Goal: Transaction & Acquisition: Book appointment/travel/reservation

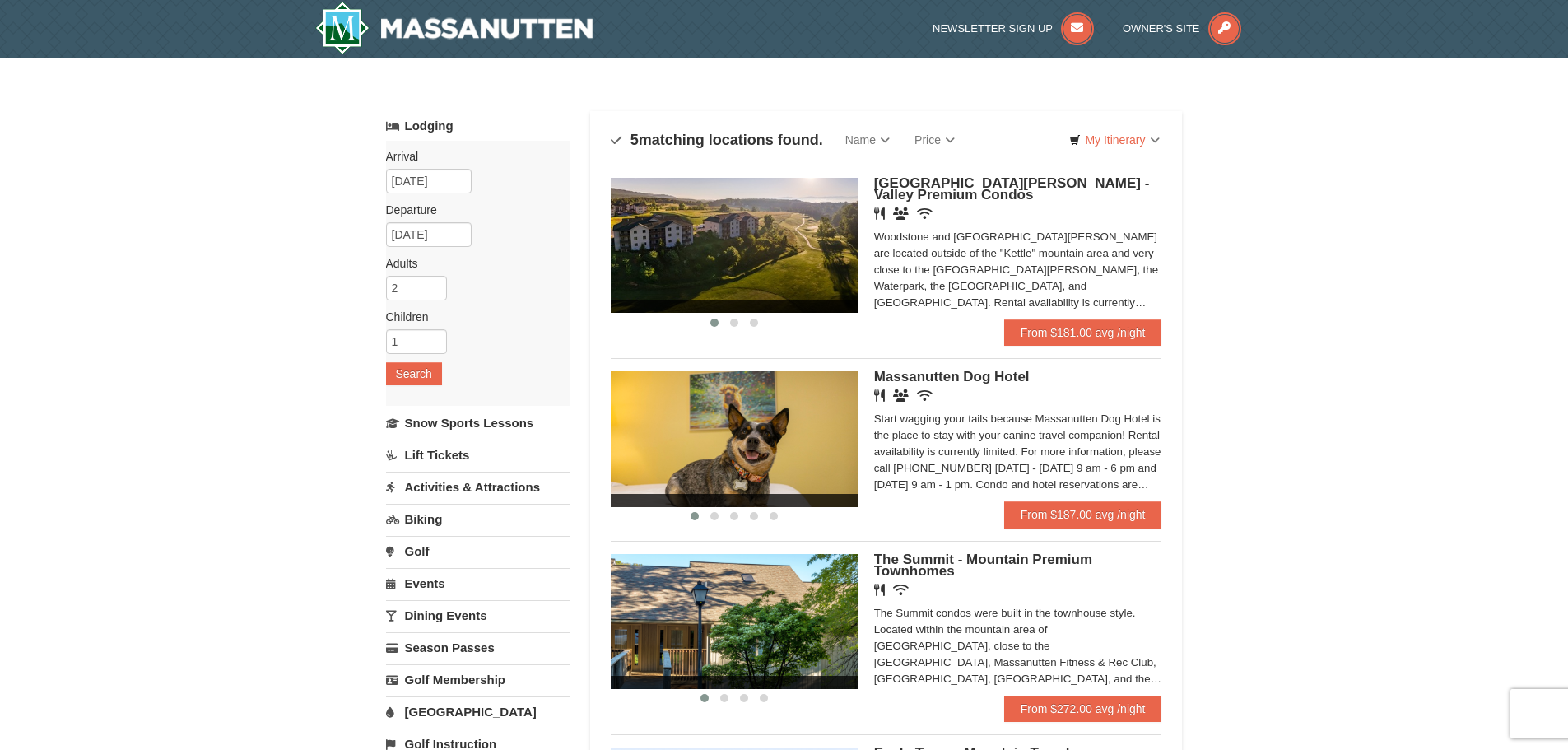
drag, startPoint x: 972, startPoint y: 372, endPoint x: 813, endPoint y: 400, distance: 161.4
click at [813, 400] on img at bounding box center [734, 439] width 246 height 135
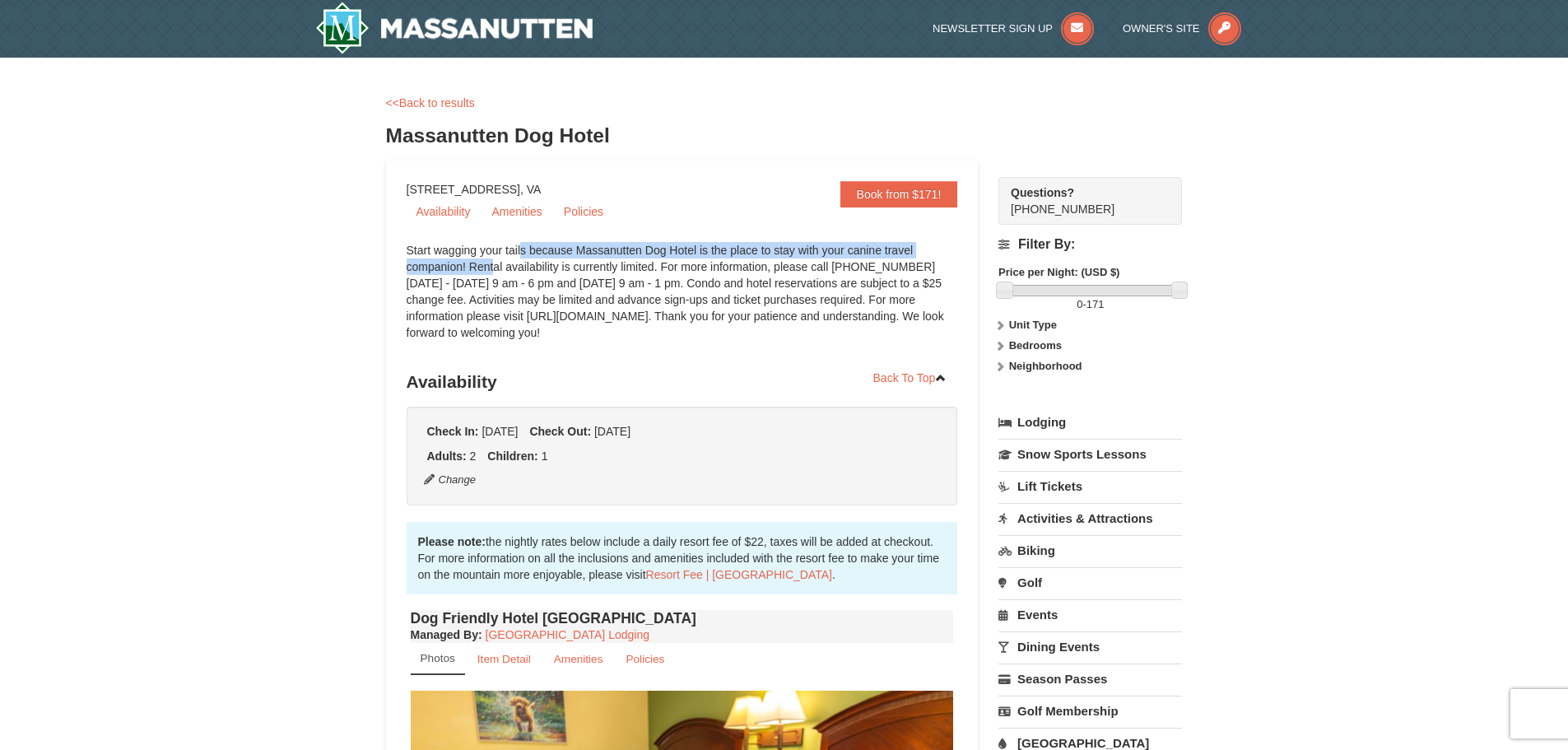
drag, startPoint x: 438, startPoint y: 249, endPoint x: 954, endPoint y: 246, distance: 516.0
click at [954, 246] on div "Start wagging your tails because Massanutten Dog Hotel is the place to stay wit…" at bounding box center [681, 299] width 551 height 115
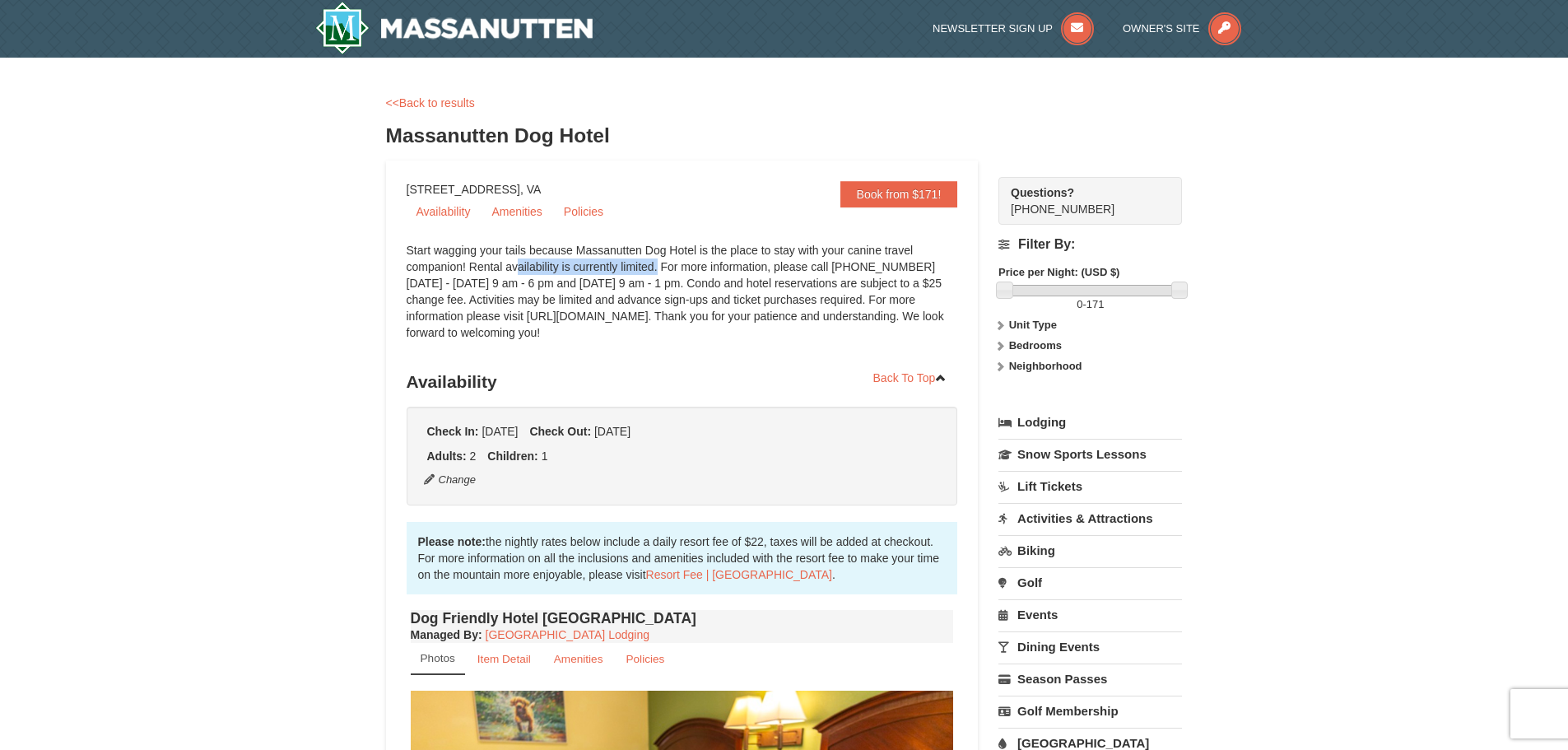
drag, startPoint x: 431, startPoint y: 266, endPoint x: 577, endPoint y: 270, distance: 146.1
click at [577, 270] on div "Start wagging your tails because Massanutten Dog Hotel is the place to stay wit…" at bounding box center [681, 299] width 551 height 115
click at [642, 271] on div "Start wagging your tails because Massanutten Dog Hotel is the place to stay wit…" at bounding box center [681, 299] width 551 height 115
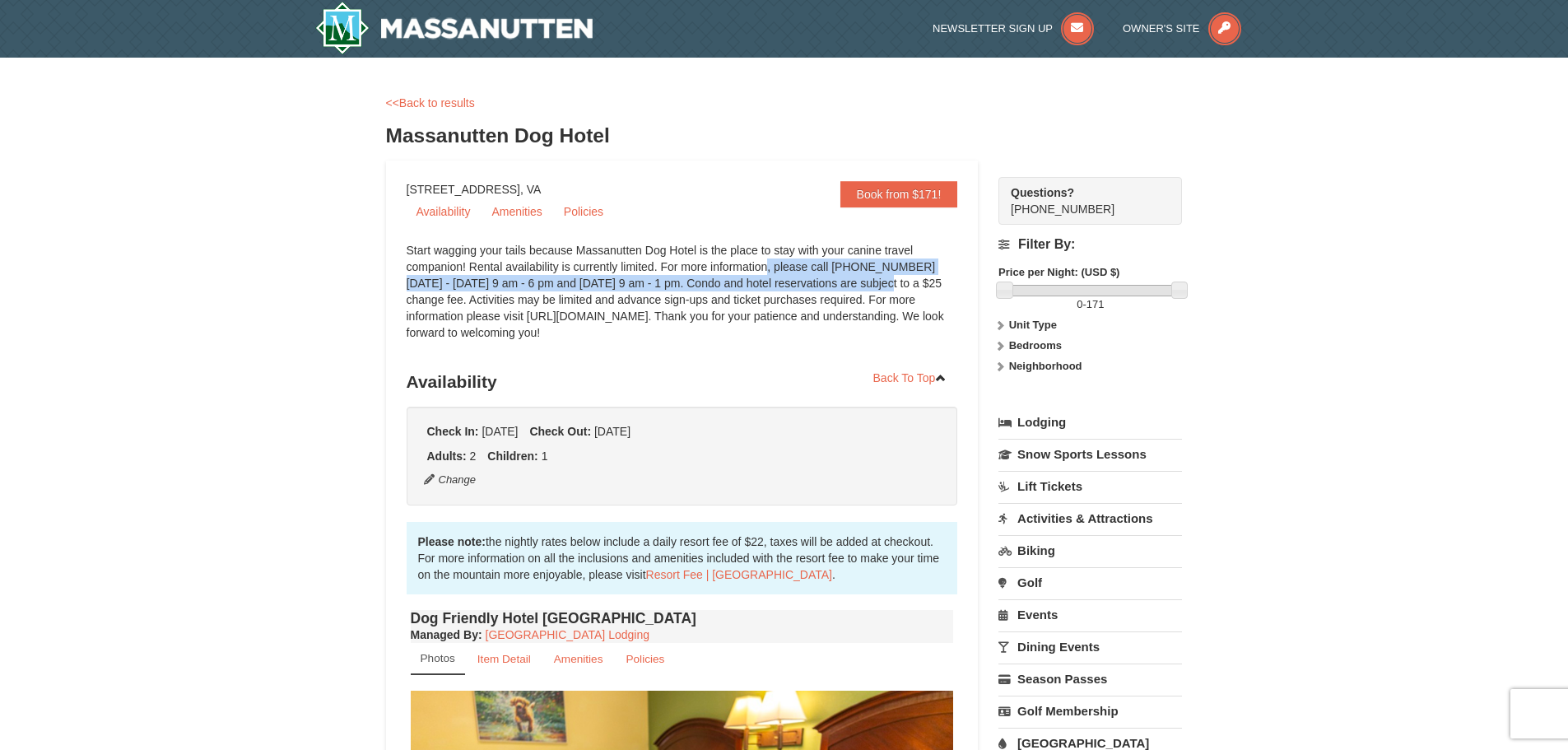
drag, startPoint x: 679, startPoint y: 265, endPoint x: 798, endPoint y: 287, distance: 121.0
click at [798, 287] on div "Start wagging your tails because Massanutten Dog Hotel is the place to stay wit…" at bounding box center [681, 299] width 551 height 115
click at [797, 287] on div "Start wagging your tails because Massanutten Dog Hotel is the place to stay wit…" at bounding box center [681, 299] width 551 height 115
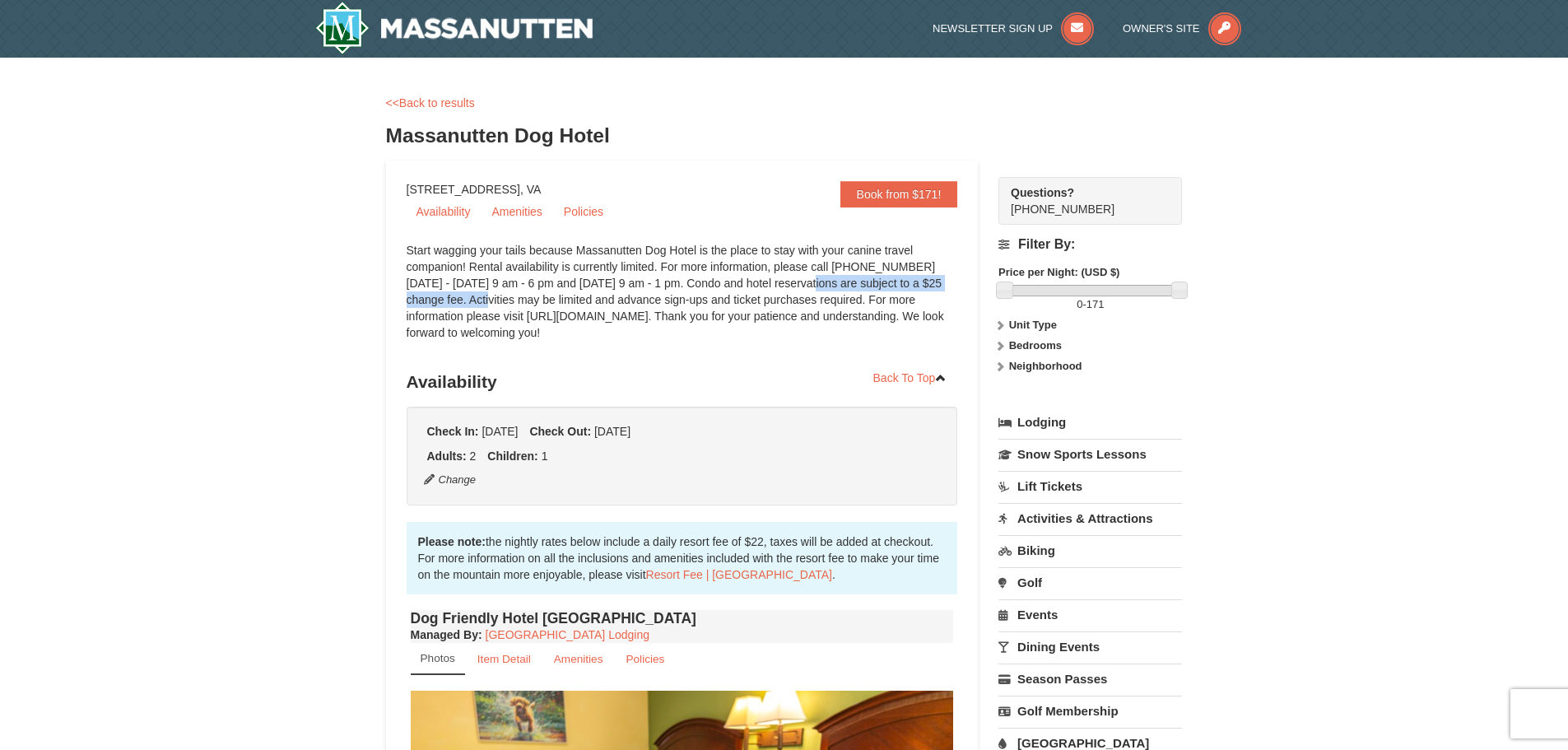
drag, startPoint x: 725, startPoint y: 284, endPoint x: 946, endPoint y: 283, distance: 221.0
click at [946, 283] on div "Start wagging your tails because Massanutten Dog Hotel is the place to stay wit…" at bounding box center [681, 299] width 551 height 115
click at [640, 310] on div "Start wagging your tails because Massanutten Dog Hotel is the place to stay wit…" at bounding box center [681, 299] width 551 height 115
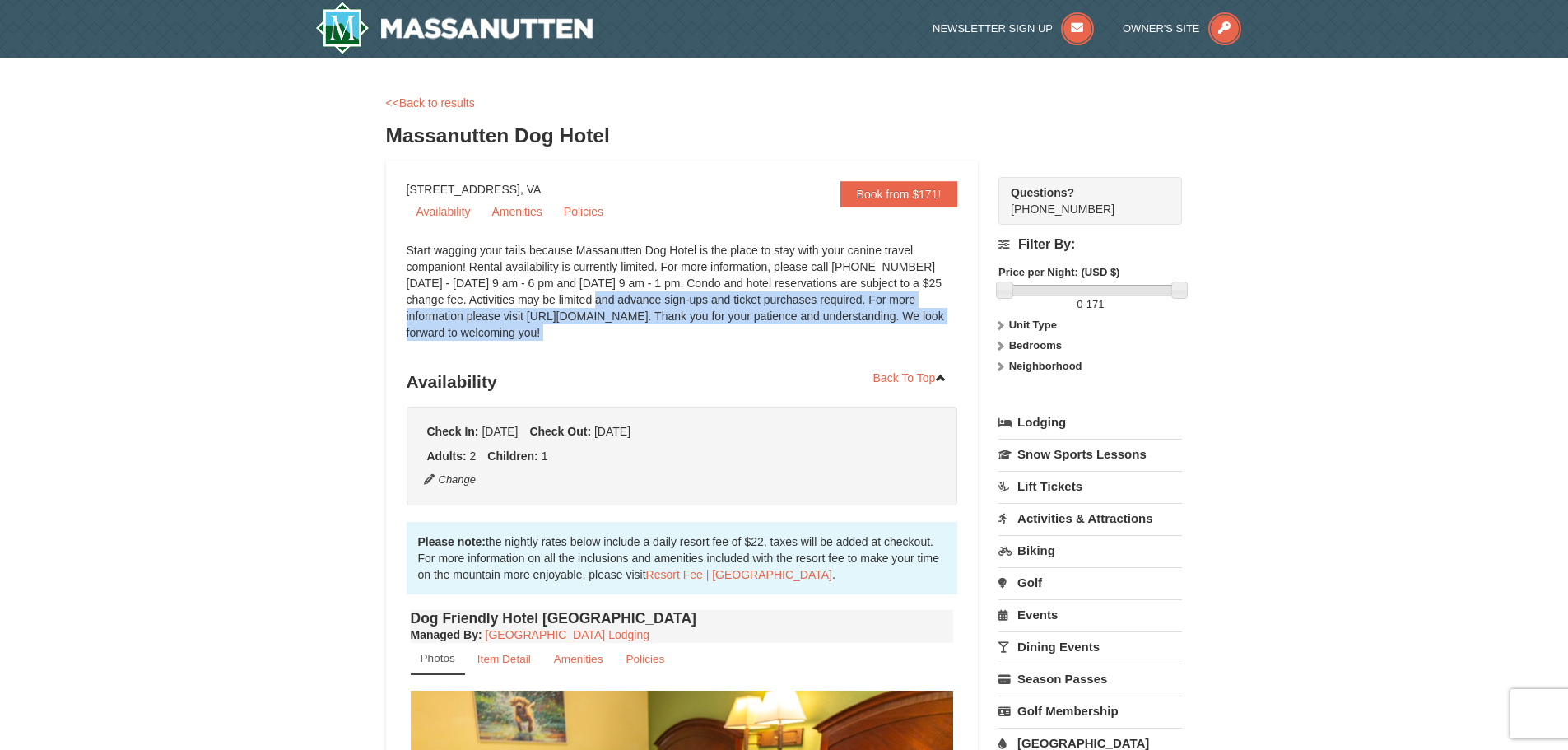
drag, startPoint x: 497, startPoint y: 302, endPoint x: 725, endPoint y: 346, distance: 232.2
click at [725, 346] on div "Start wagging your tails because Massanutten Dog Hotel is the place to stay wit…" at bounding box center [681, 299] width 551 height 115
click at [730, 304] on div "Start wagging your tails because Massanutten Dog Hotel is the place to stay wit…" at bounding box center [681, 299] width 551 height 115
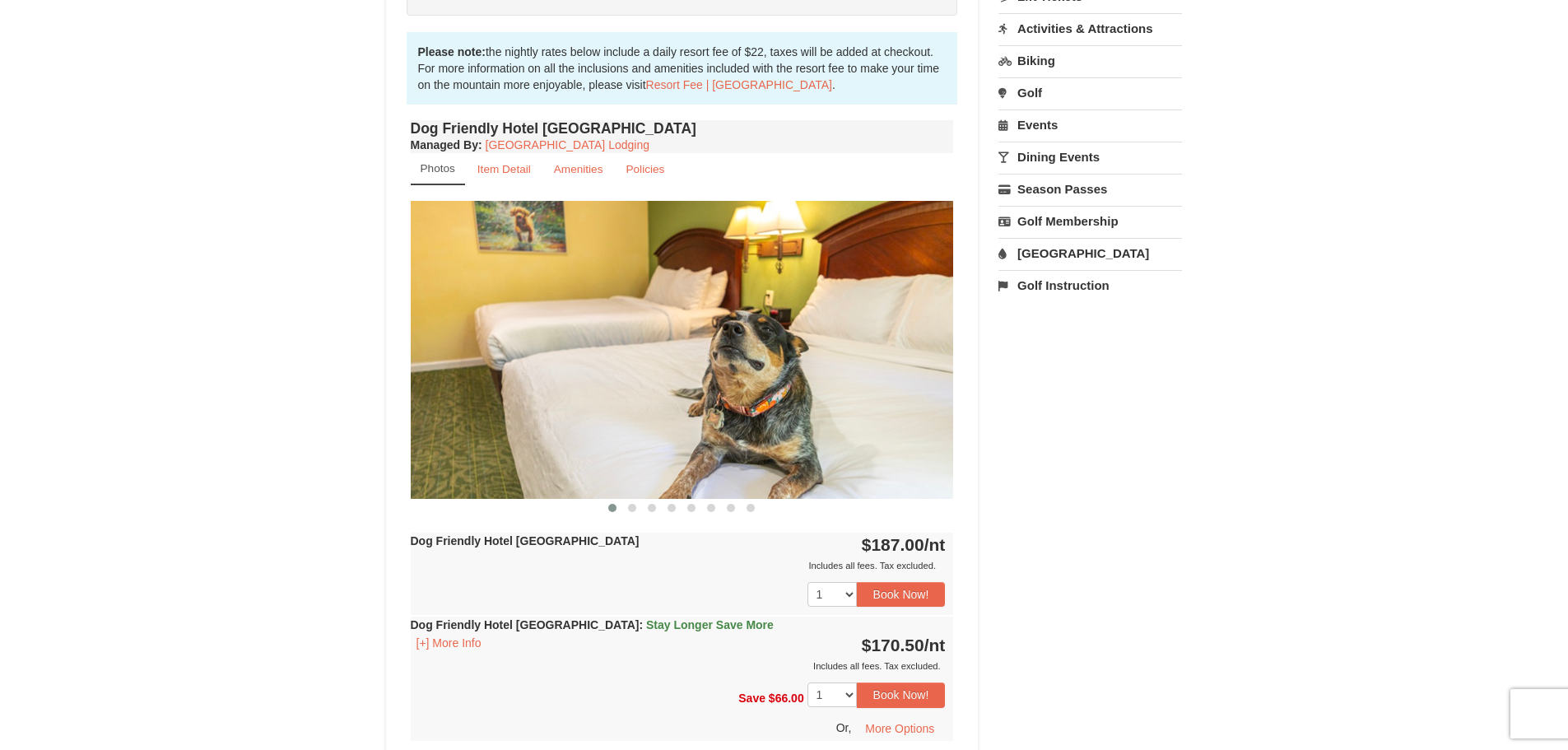
scroll to position [494, 0]
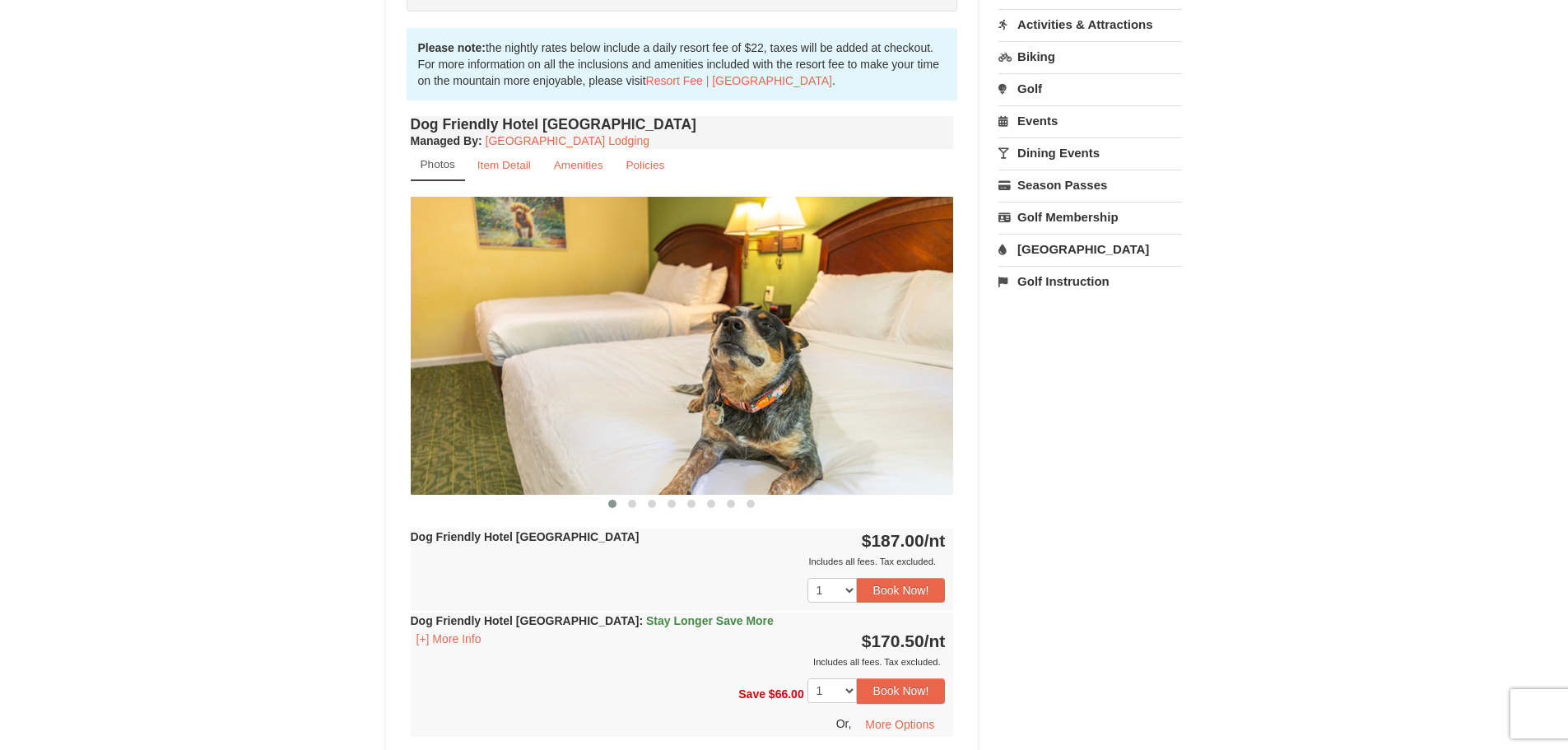
click at [925, 387] on img at bounding box center [682, 345] width 543 height 297
drag, startPoint x: 515, startPoint y: 169, endPoint x: 570, endPoint y: 169, distance: 55.0
click at [515, 169] on small "Item Detail" at bounding box center [504, 165] width 53 height 12
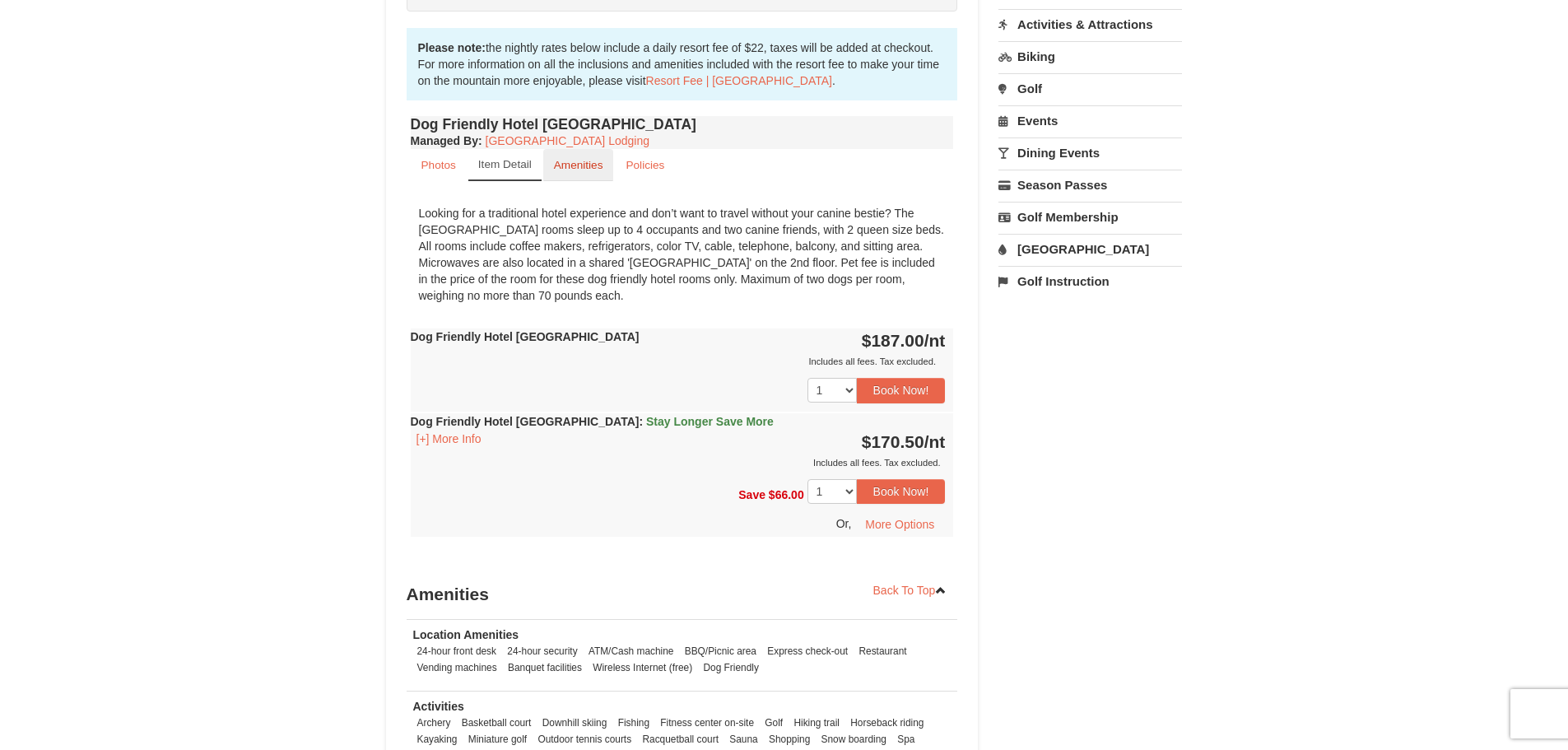
click at [575, 169] on small "Amenities" at bounding box center [578, 165] width 49 height 12
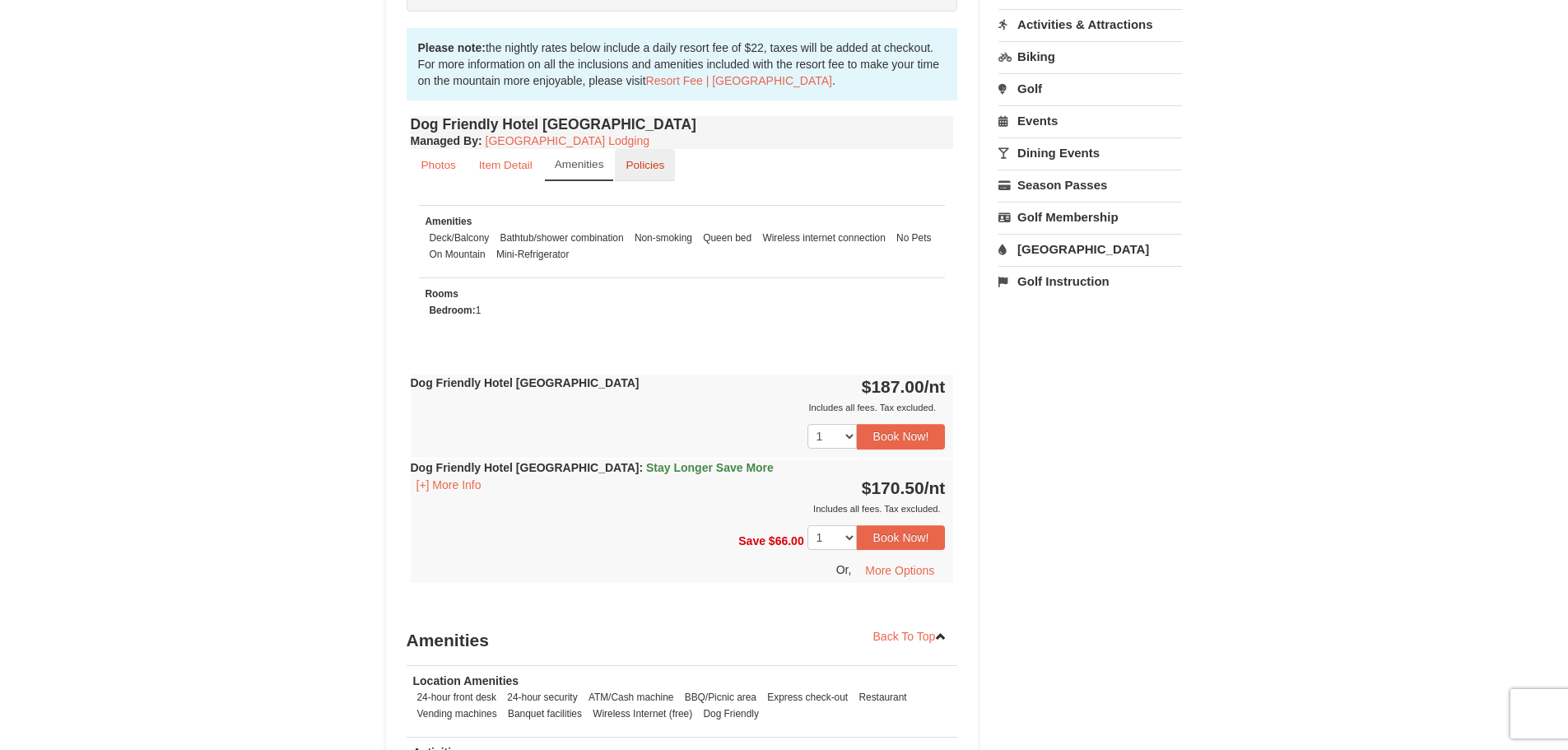
click at [657, 177] on link "Policies" at bounding box center [644, 166] width 60 height 32
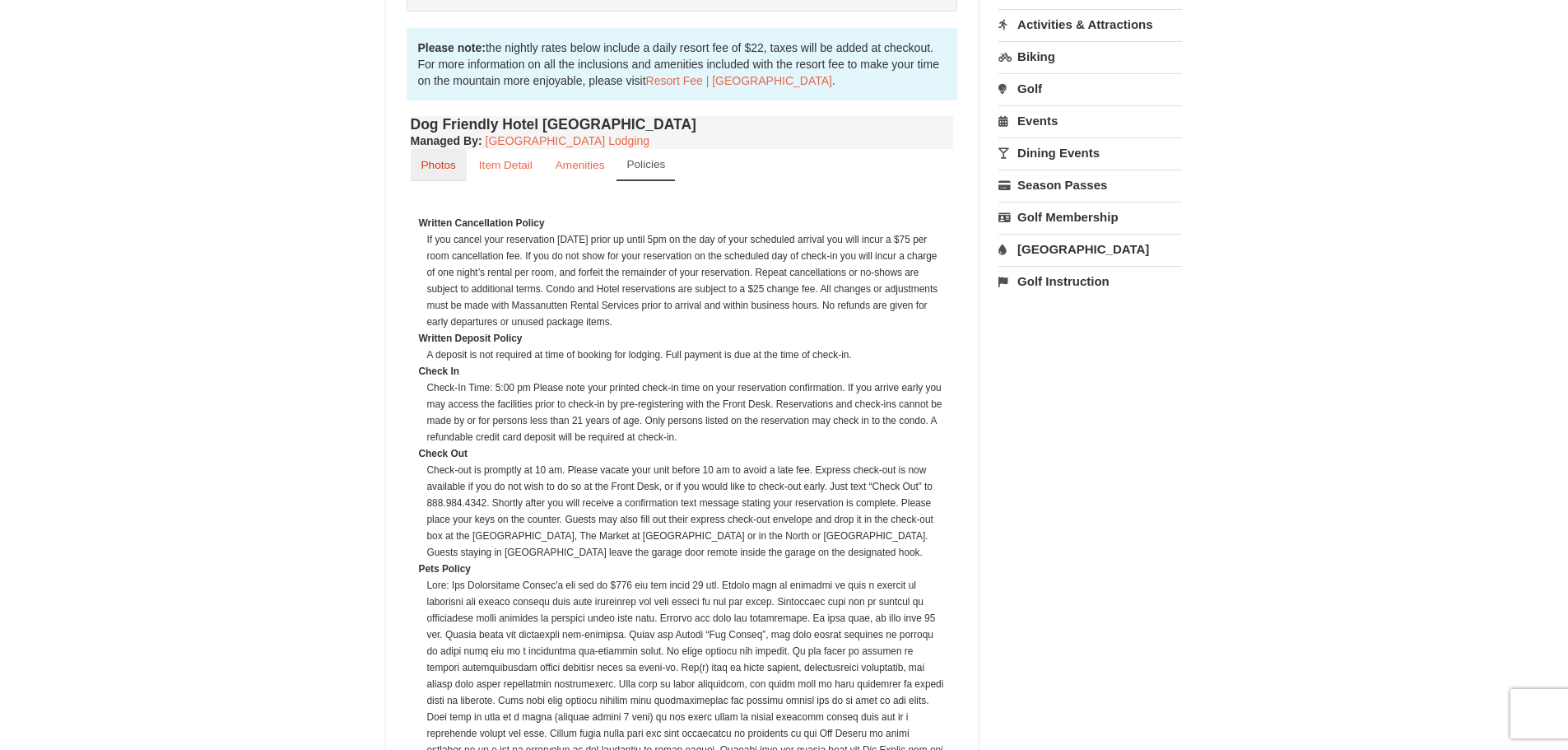
click at [423, 168] on small "Photos" at bounding box center [439, 165] width 34 height 12
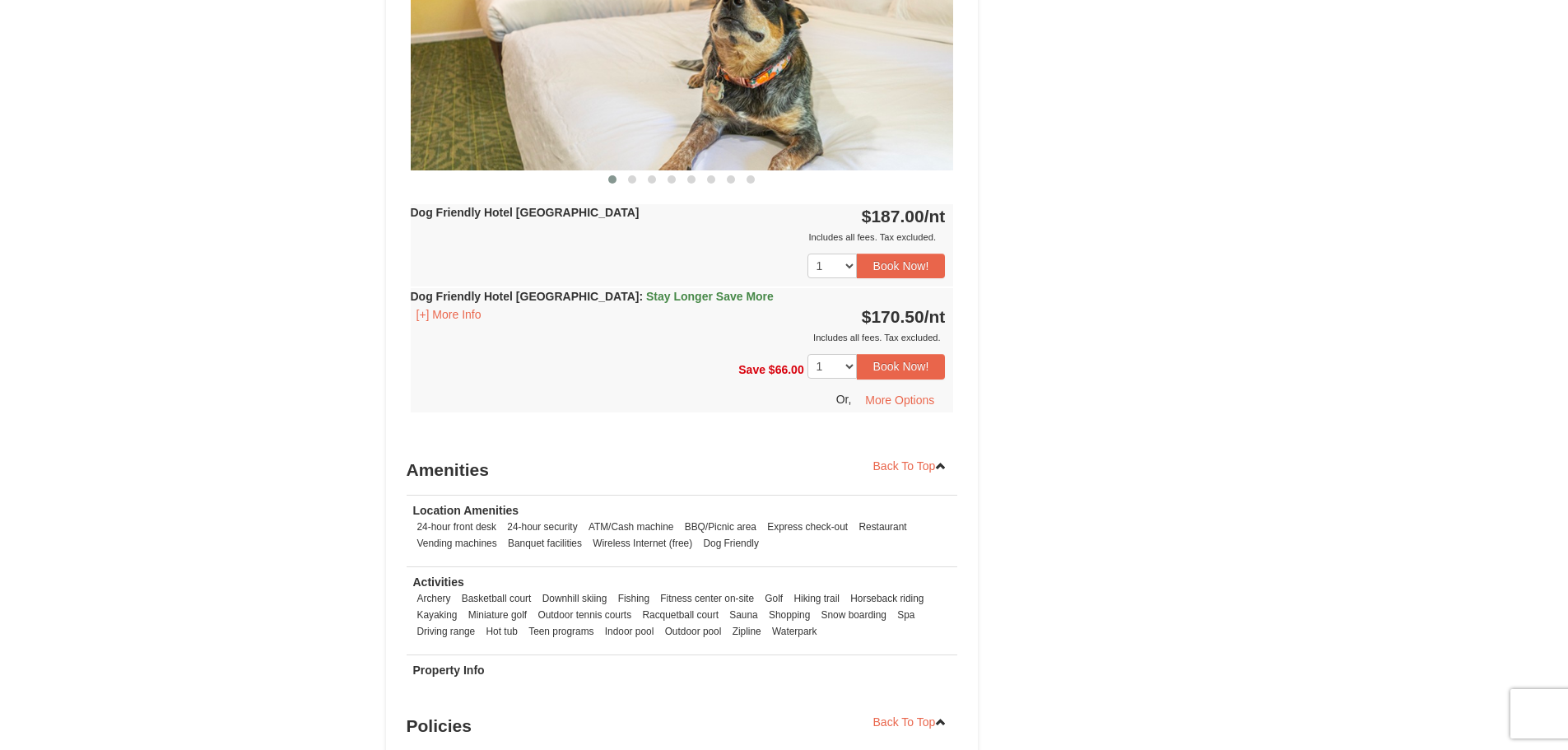
scroll to position [823, 0]
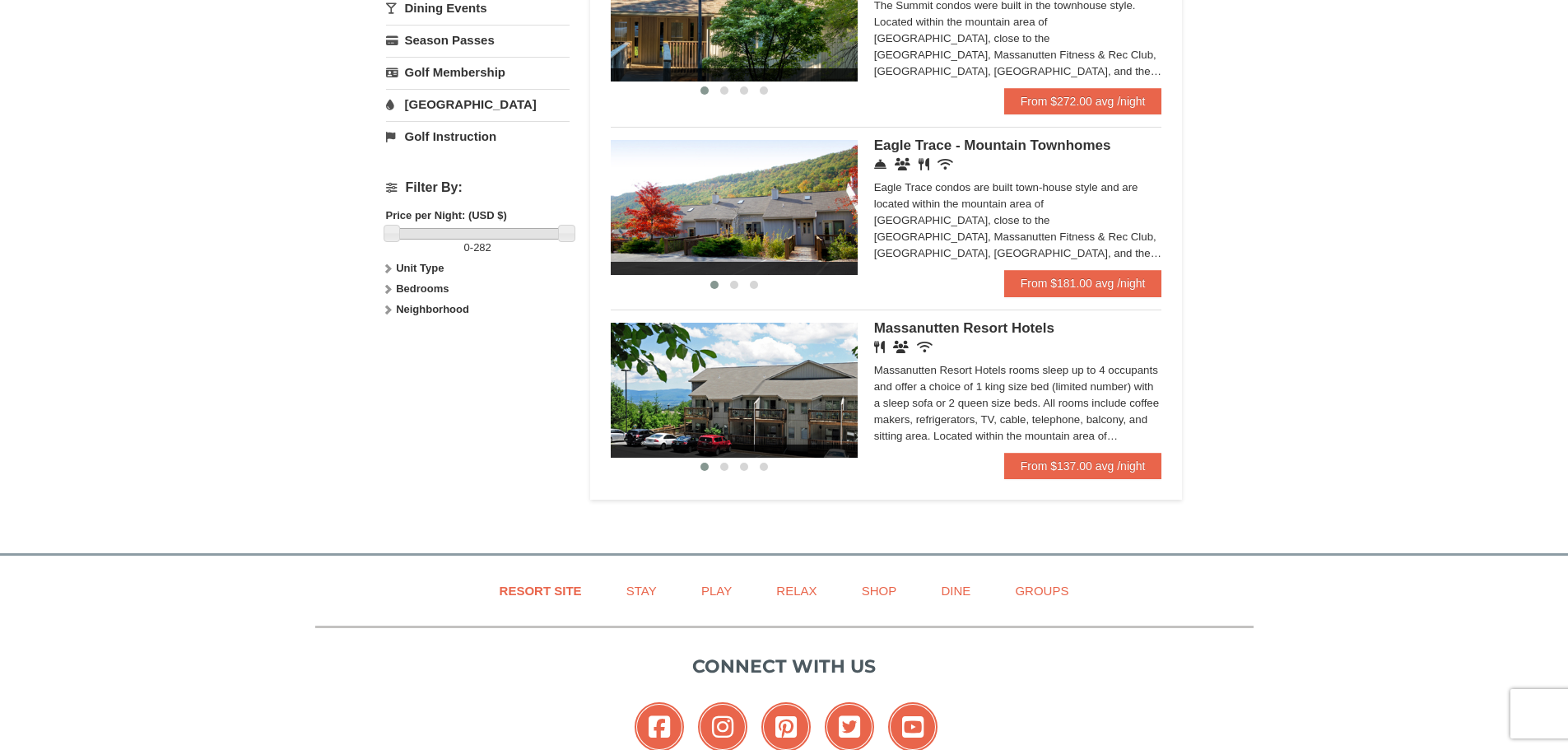
scroll to position [659, 0]
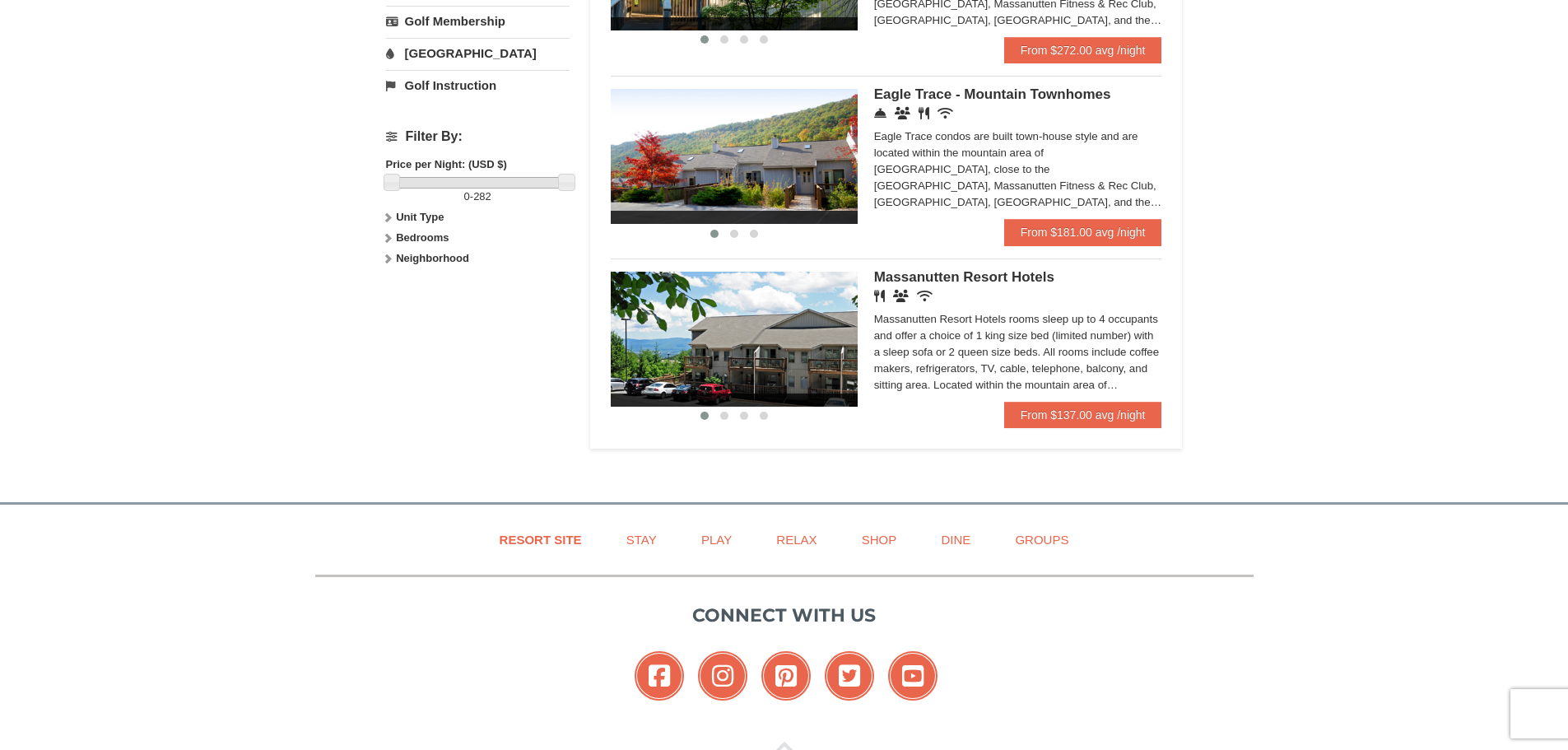
click at [942, 375] on div "Massanutten Resort Hotels rooms sleep up to 4 occupants and offer a choice of 1…" at bounding box center [1018, 352] width 288 height 82
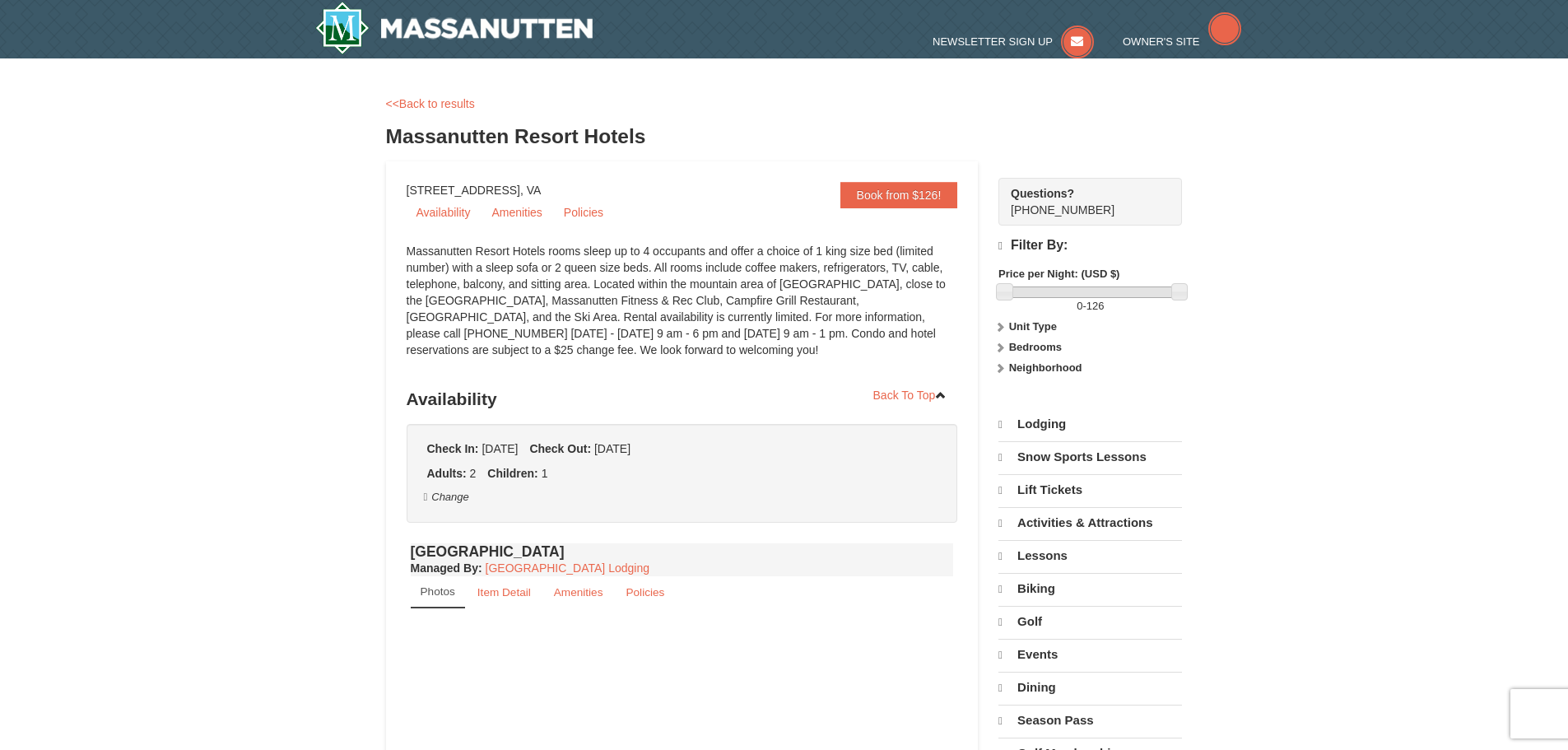
select select "9"
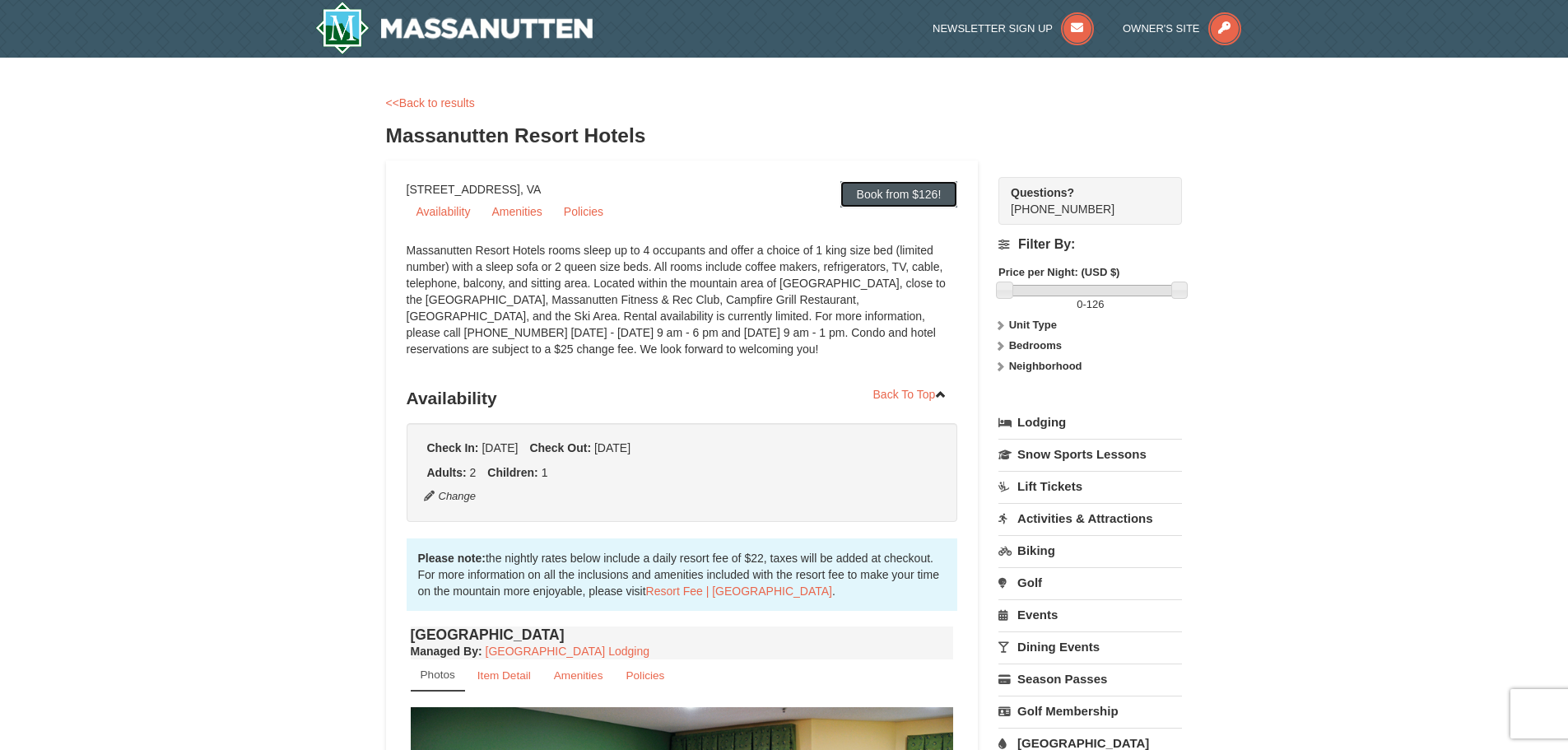
click at [877, 192] on link "Book from $126!" at bounding box center [899, 194] width 118 height 27
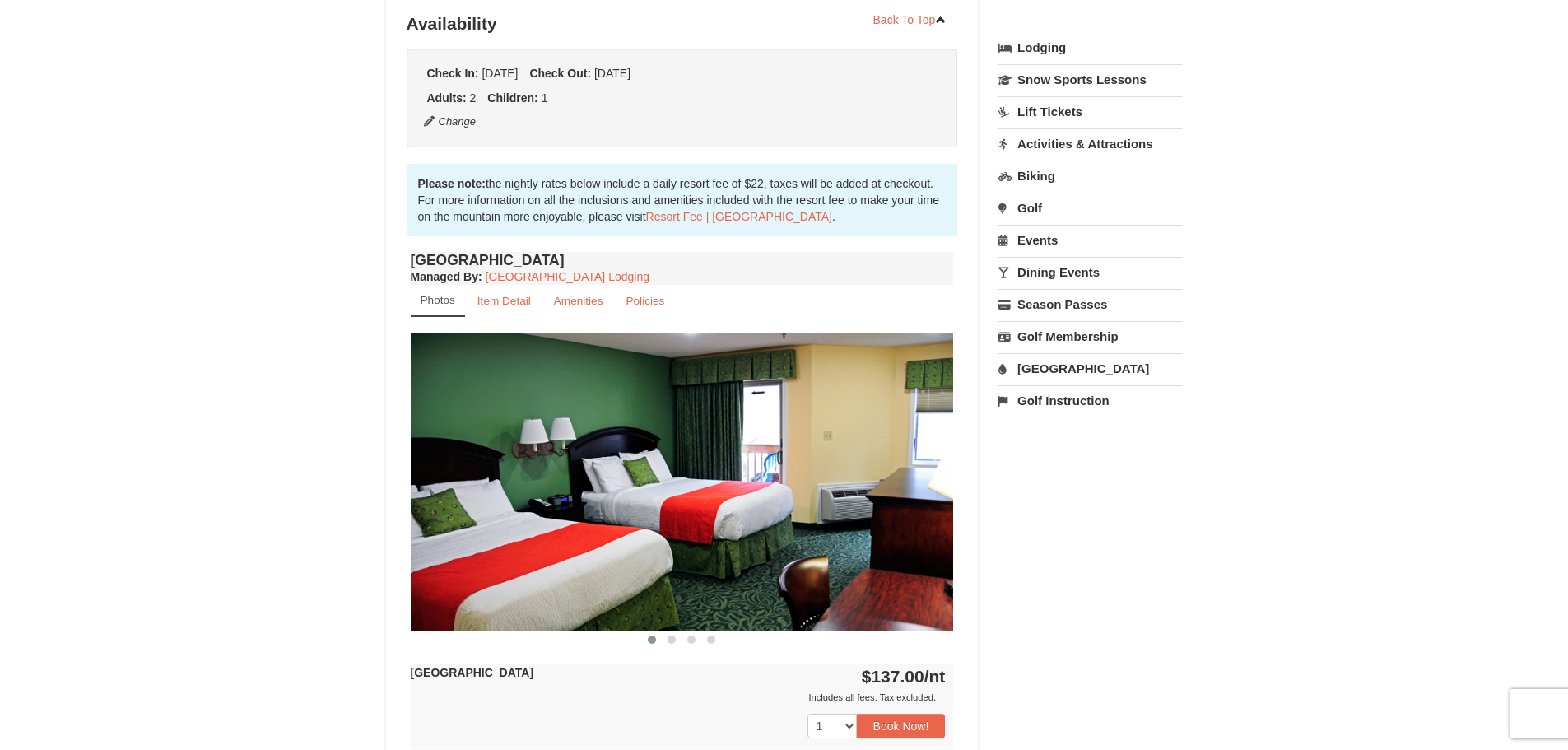
scroll to position [382, 0]
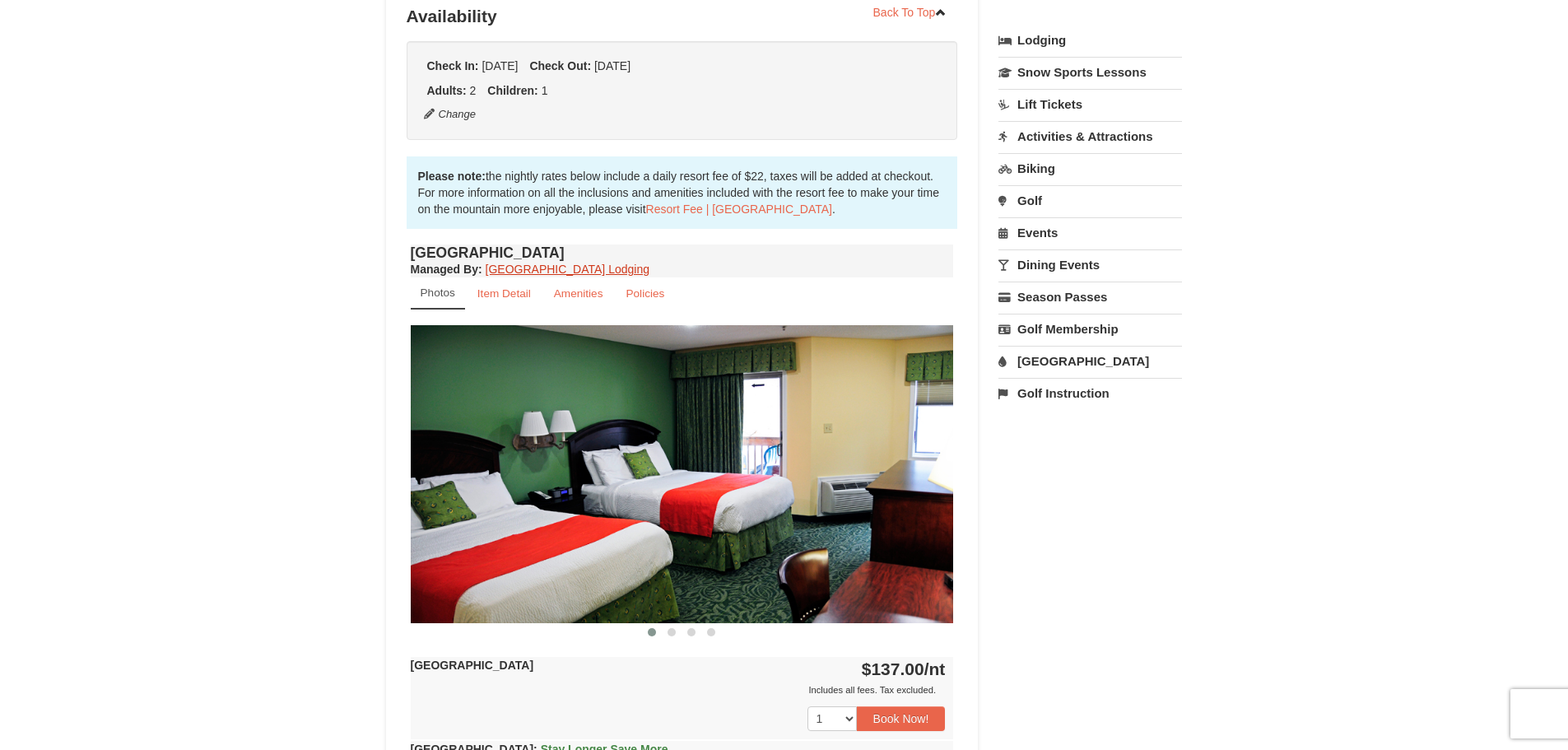
click at [571, 264] on link "[GEOGRAPHIC_DATA] Lodging" at bounding box center [567, 269] width 164 height 13
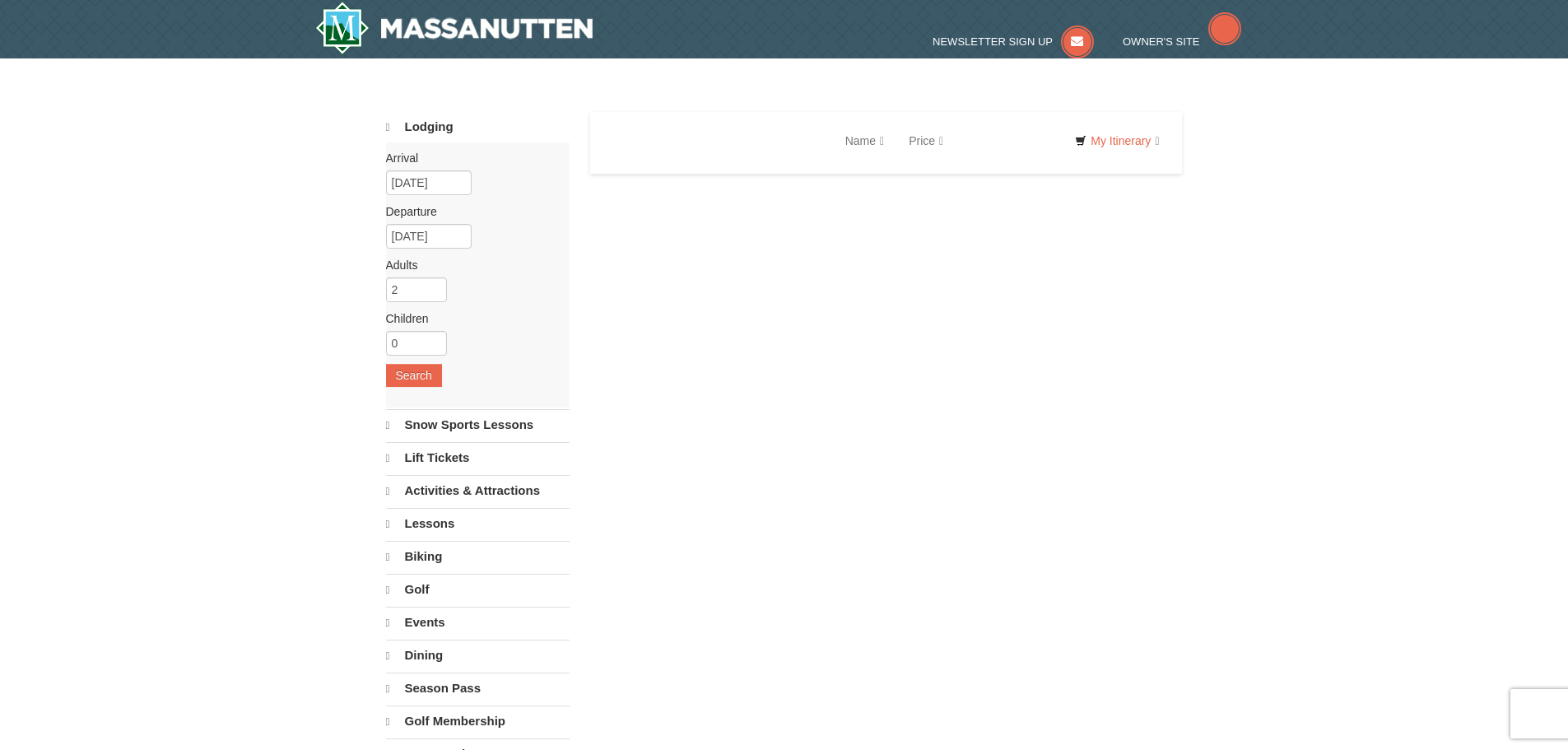
select select "9"
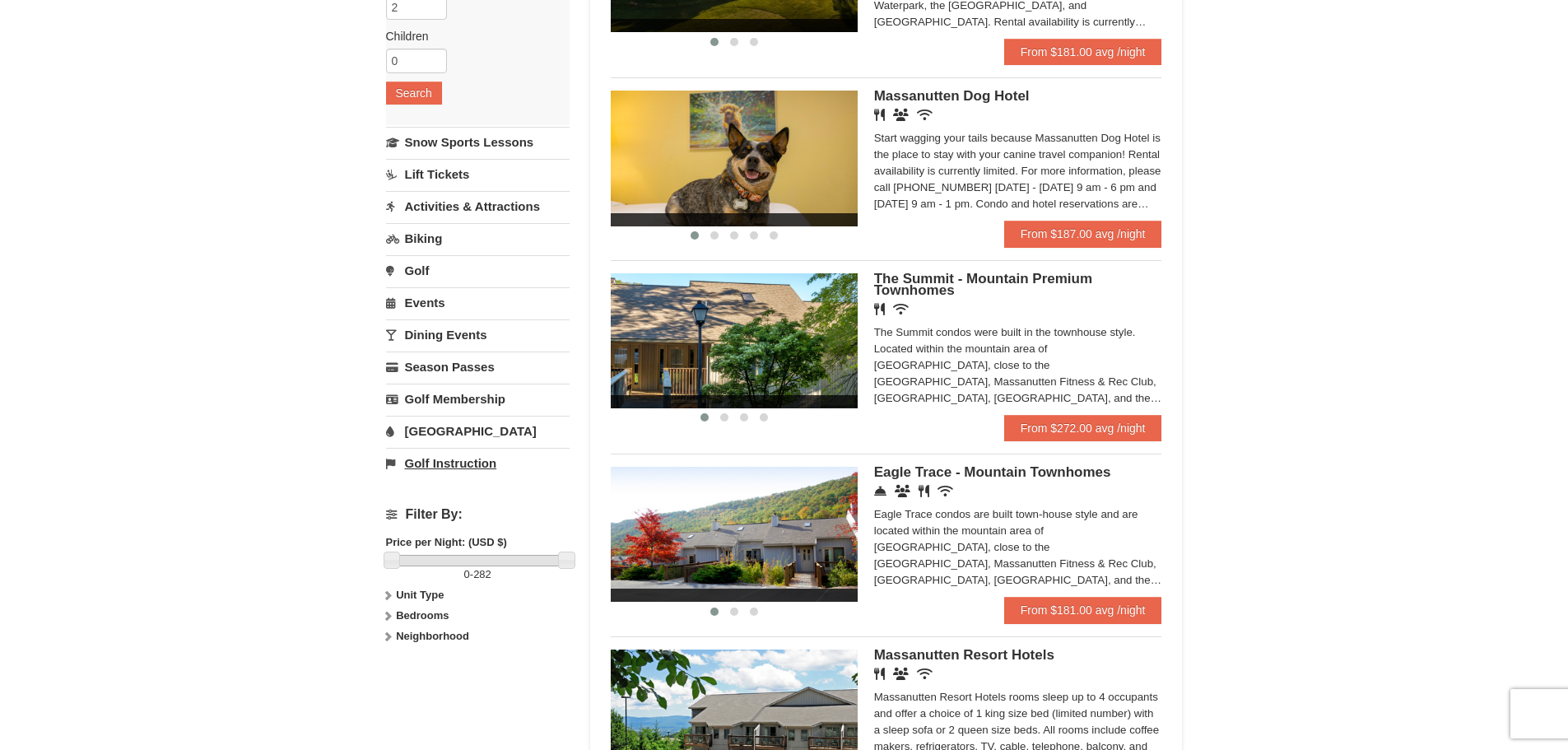
scroll to position [247, 0]
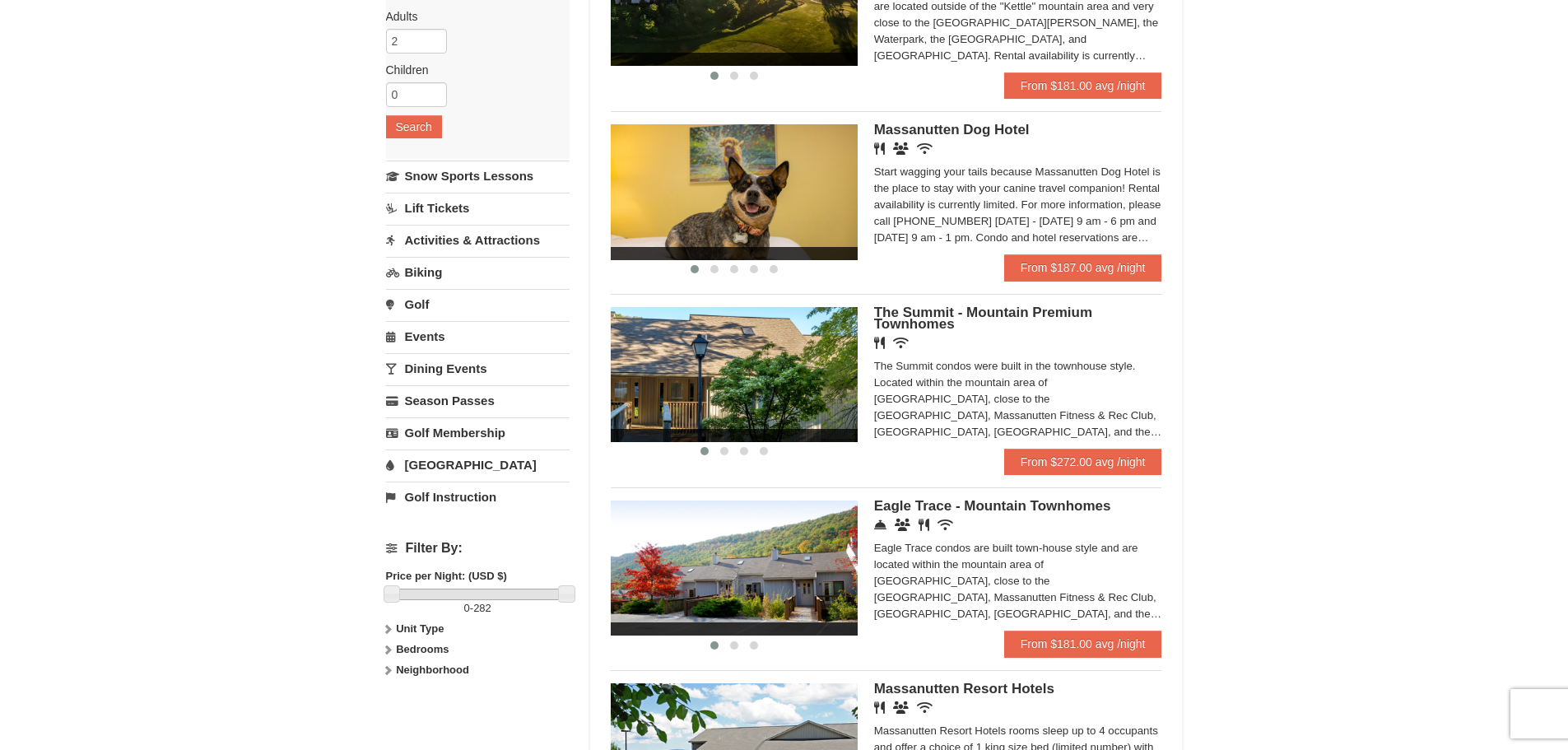
click at [443, 456] on link "[GEOGRAPHIC_DATA]" at bounding box center [478, 464] width 184 height 30
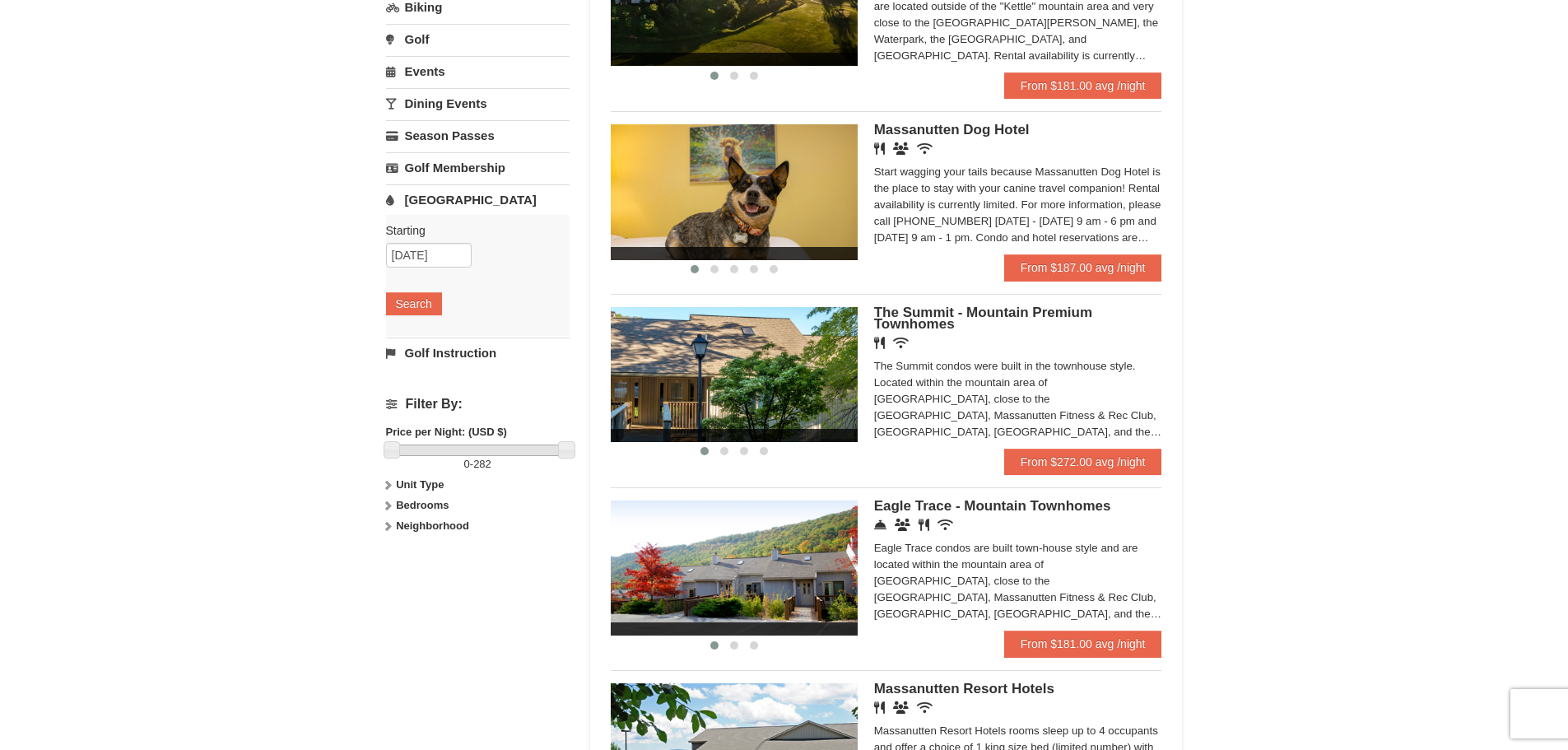
scroll to position [0, 0]
